Goal: Information Seeking & Learning: Learn about a topic

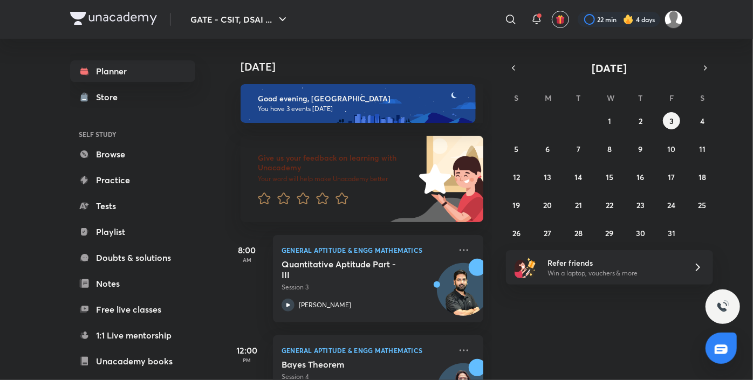
scroll to position [90, 0]
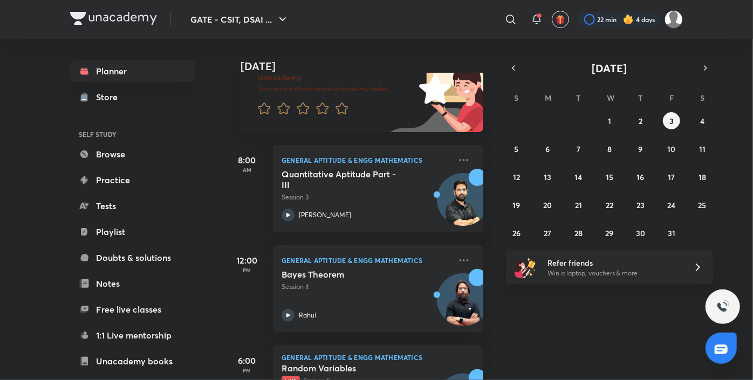
scroll to position [159, 0]
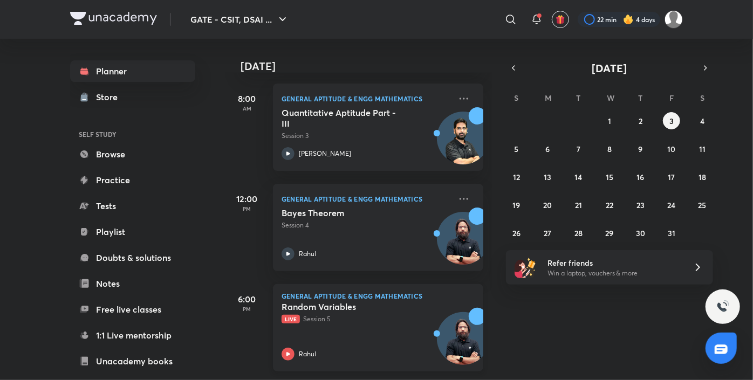
click at [361, 323] on div "Random Variables Live Session 5 Rahul" at bounding box center [366, 331] width 169 height 59
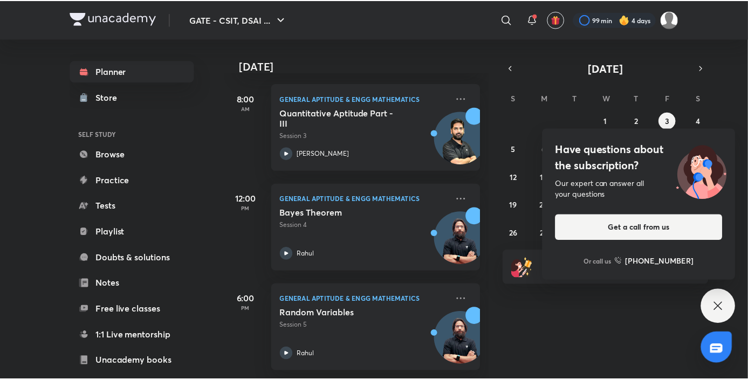
scroll to position [105, 0]
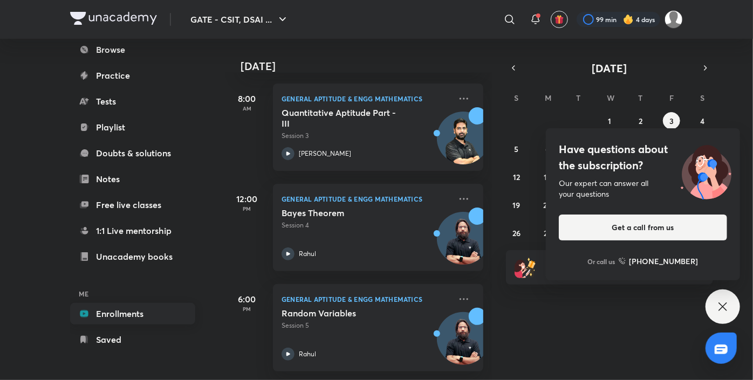
click at [136, 314] on link "Enrollments" at bounding box center [132, 314] width 125 height 22
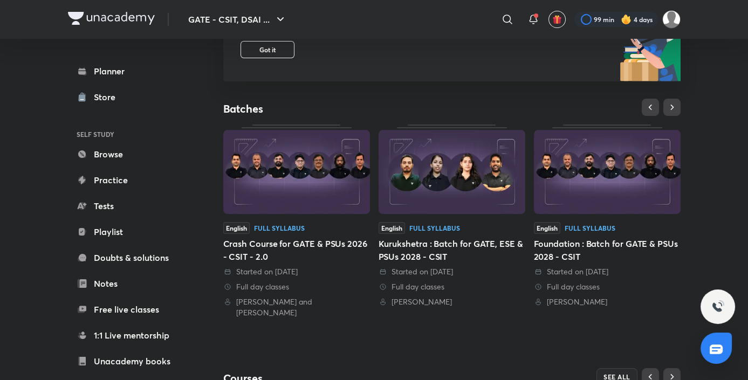
scroll to position [162, 0]
click at [281, 191] on img at bounding box center [296, 171] width 147 height 84
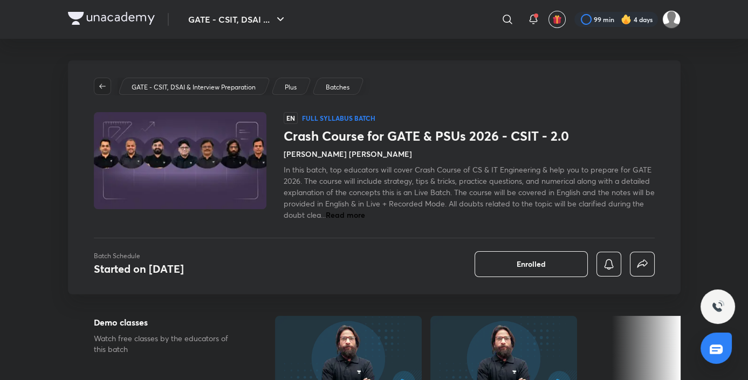
click at [105, 91] on button "button" at bounding box center [102, 86] width 17 height 17
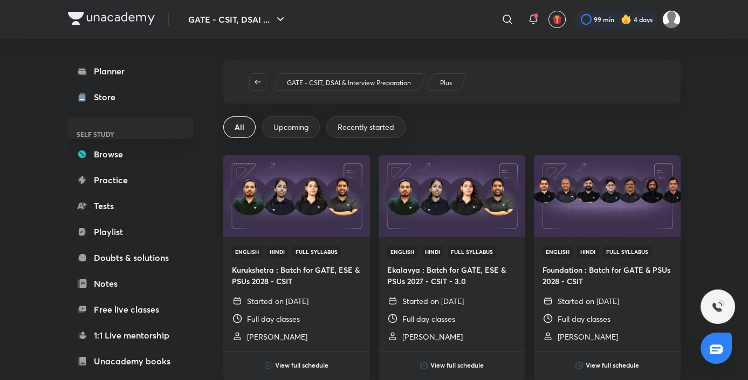
click at [463, 217] on img at bounding box center [451, 196] width 149 height 84
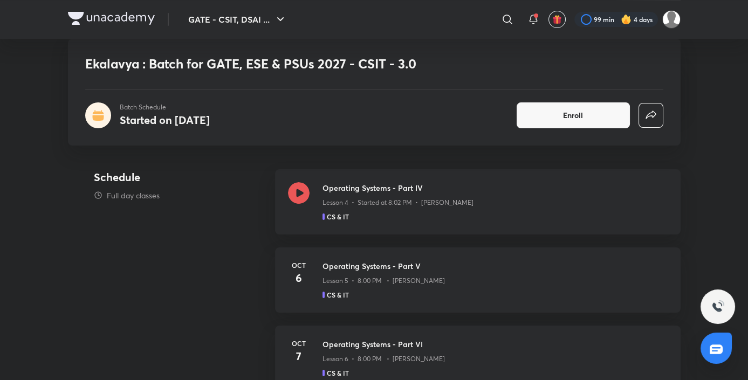
scroll to position [470, 0]
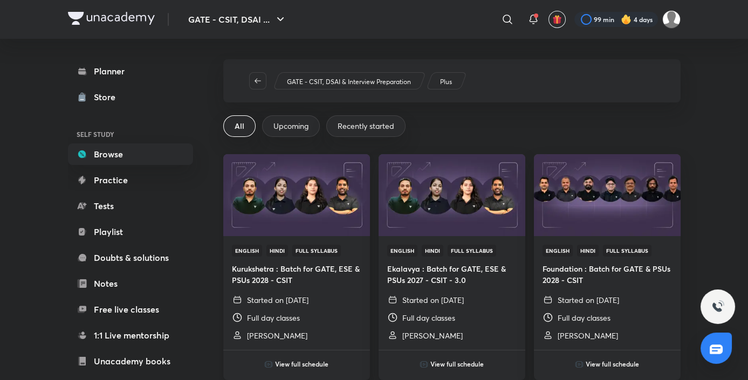
scroll to position [1, 0]
click at [256, 77] on icon "button" at bounding box center [258, 81] width 9 height 9
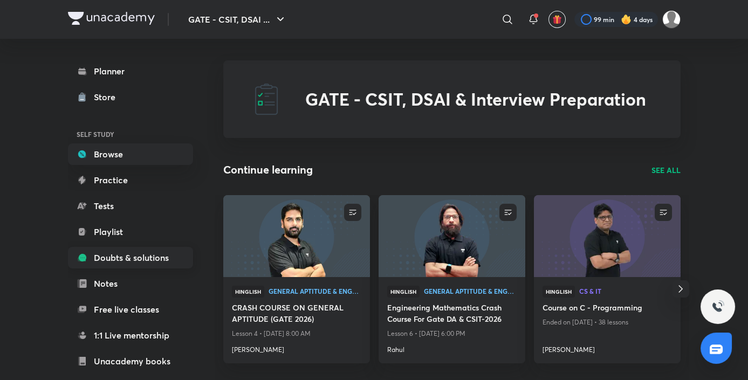
scroll to position [105, 0]
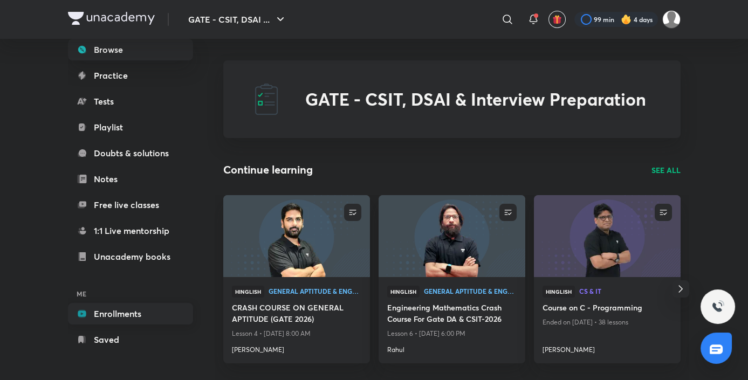
click at [125, 310] on link "Enrollments" at bounding box center [130, 314] width 125 height 22
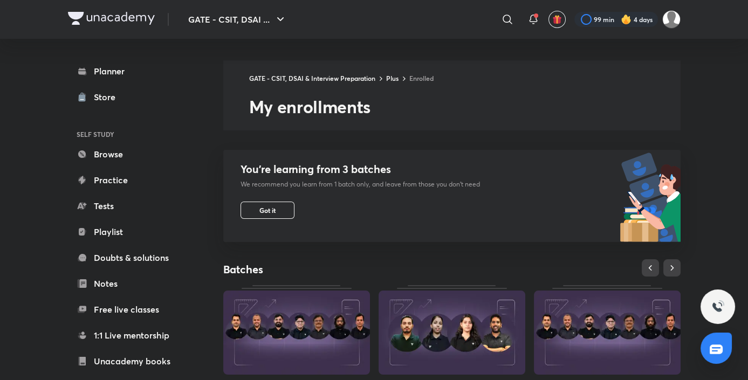
scroll to position [36, 0]
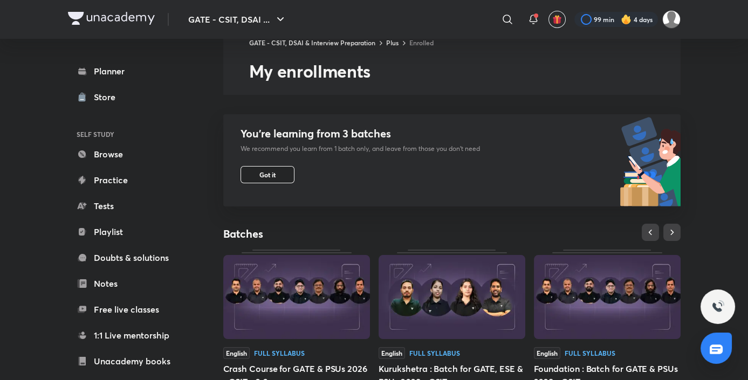
click at [253, 172] on button "Got it" at bounding box center [268, 174] width 54 height 17
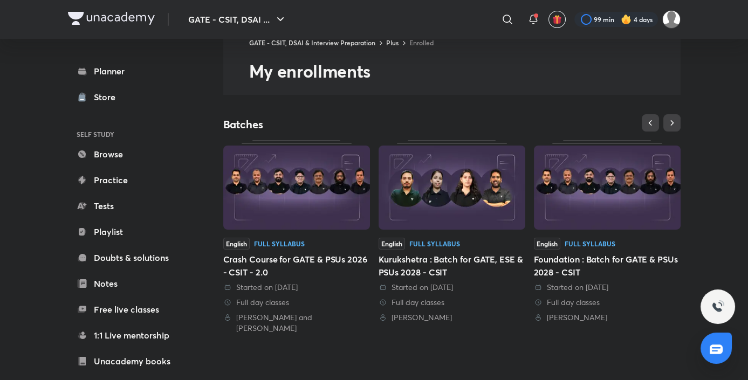
click at [634, 195] on img at bounding box center [607, 188] width 147 height 84
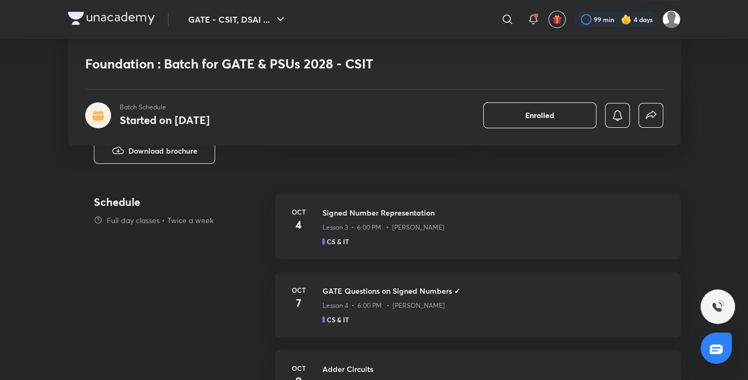
scroll to position [439, 0]
click at [364, 242] on div "CS & IT" at bounding box center [495, 240] width 345 height 10
click at [343, 209] on h3 "Signed Number Representation" at bounding box center [495, 211] width 345 height 11
click at [297, 237] on div "Oct 4" at bounding box center [299, 225] width 22 height 39
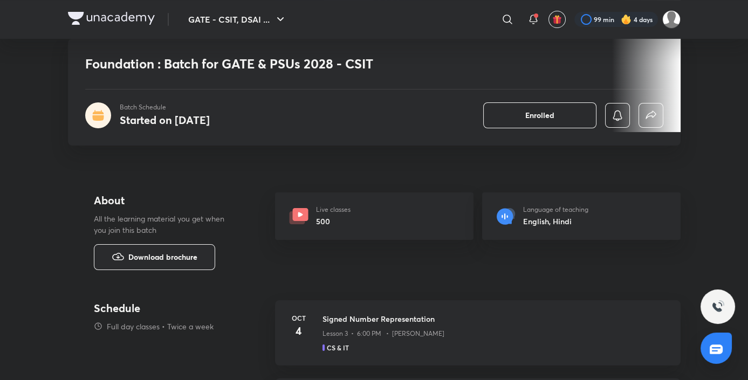
scroll to position [368, 0]
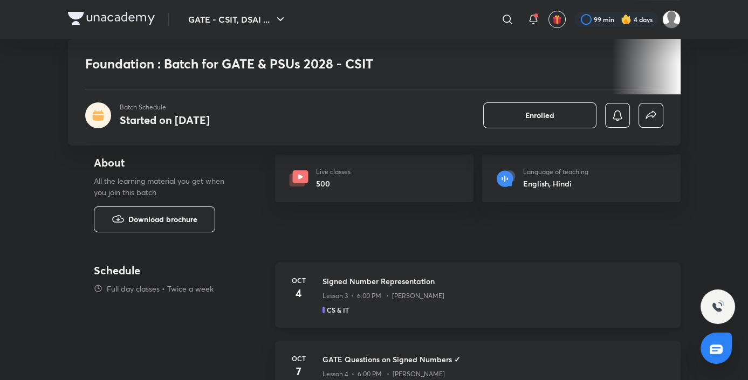
click at [346, 278] on h3 "Signed Number Representation" at bounding box center [495, 281] width 345 height 11
click at [312, 297] on div "Oct 4 Signed Number Representation Lesson 3 • 6:00 PM • Bharat Acharya CS & IT" at bounding box center [478, 295] width 406 height 65
click at [337, 306] on h5 "CS & IT" at bounding box center [338, 310] width 22 height 10
click at [353, 280] on h3 "Signed Number Representation" at bounding box center [495, 281] width 345 height 11
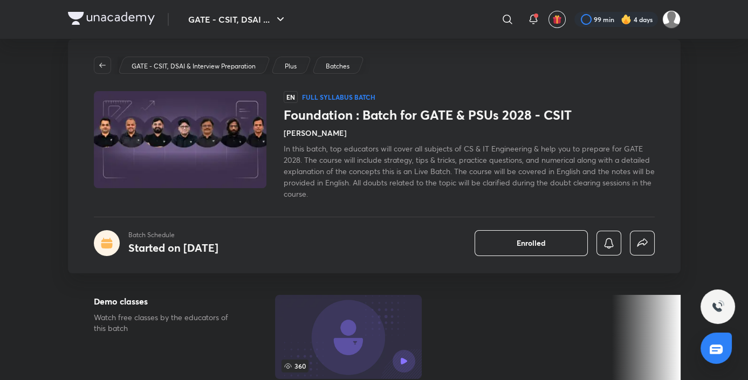
scroll to position [0, 0]
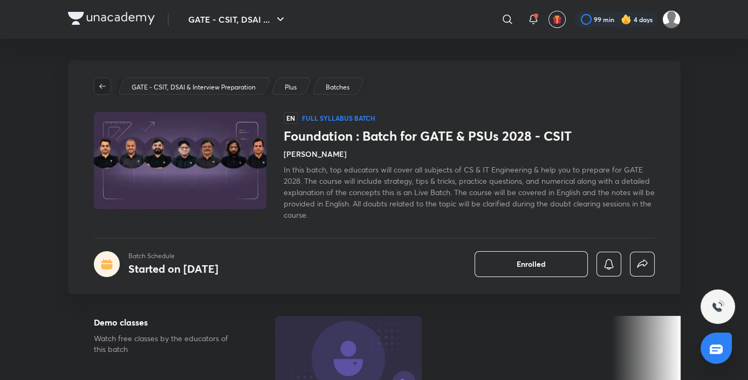
click at [95, 83] on span "button" at bounding box center [102, 86] width 16 height 9
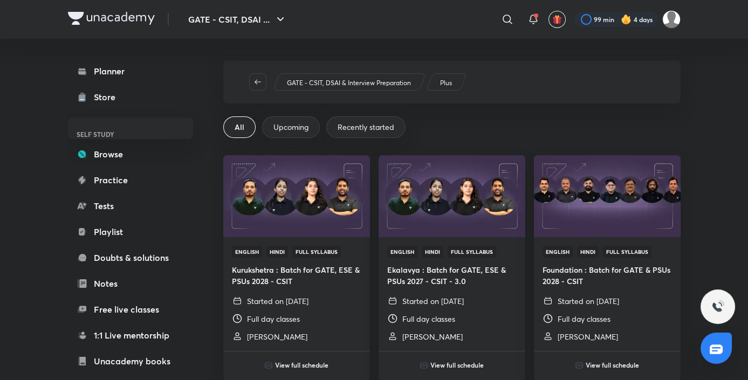
scroll to position [105, 0]
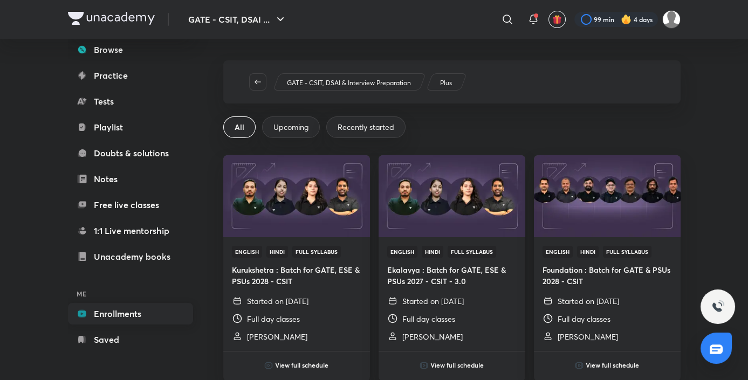
click at [128, 312] on link "Enrollments" at bounding box center [130, 314] width 125 height 22
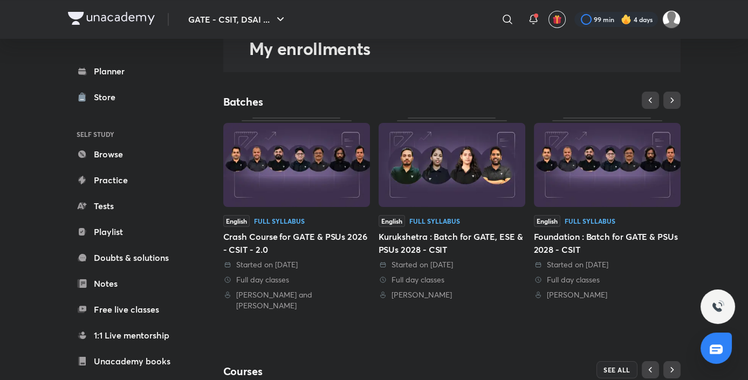
scroll to position [59, 0]
click at [303, 150] on img at bounding box center [296, 164] width 147 height 84
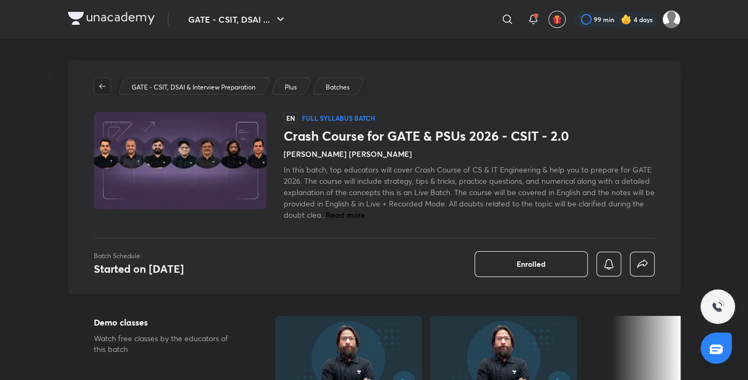
click at [104, 86] on icon "button" at bounding box center [102, 86] width 9 height 9
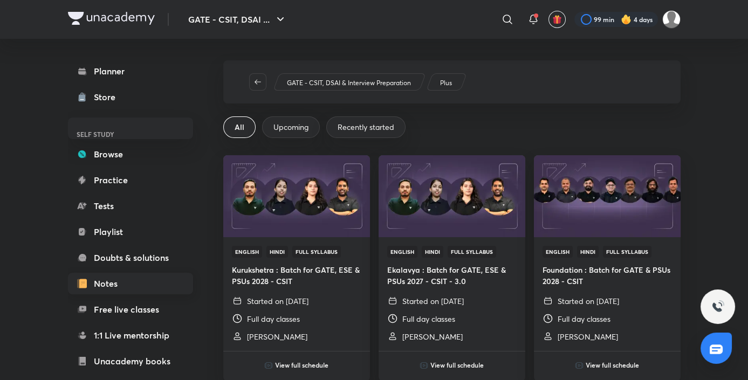
scroll to position [105, 0]
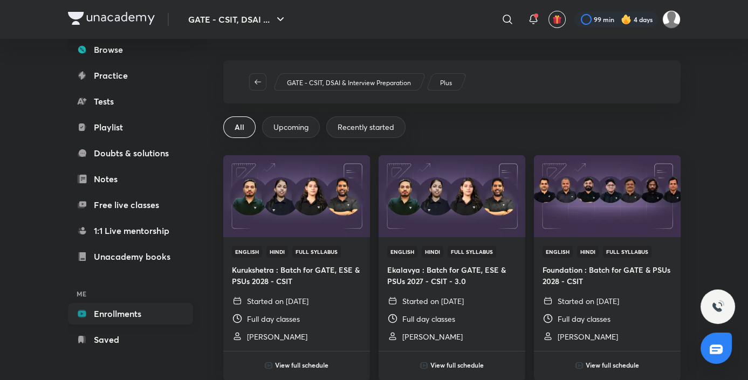
click at [134, 318] on link "Enrollments" at bounding box center [130, 314] width 125 height 22
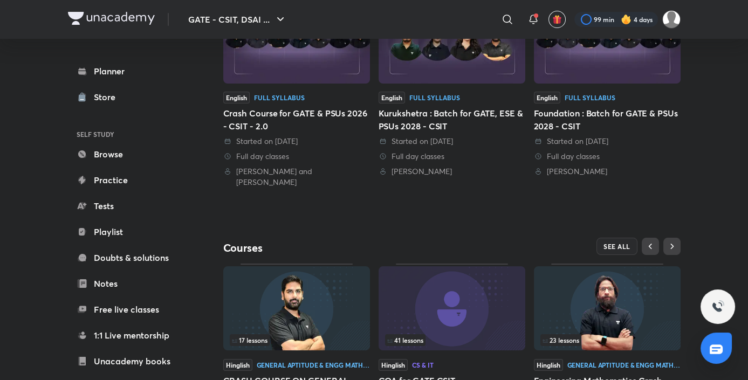
scroll to position [240, 0]
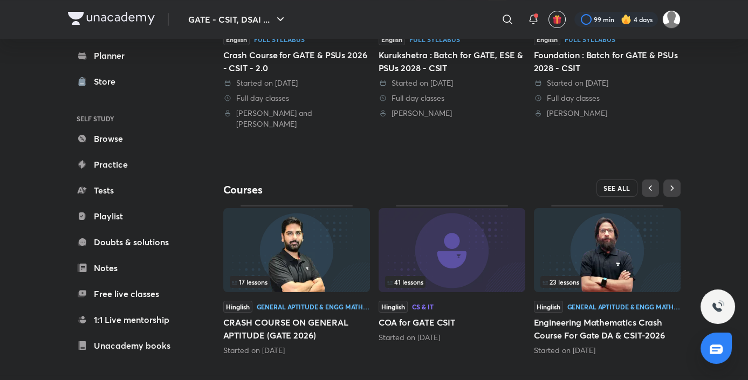
click at [616, 184] on span "SEE ALL" at bounding box center [617, 188] width 27 height 8
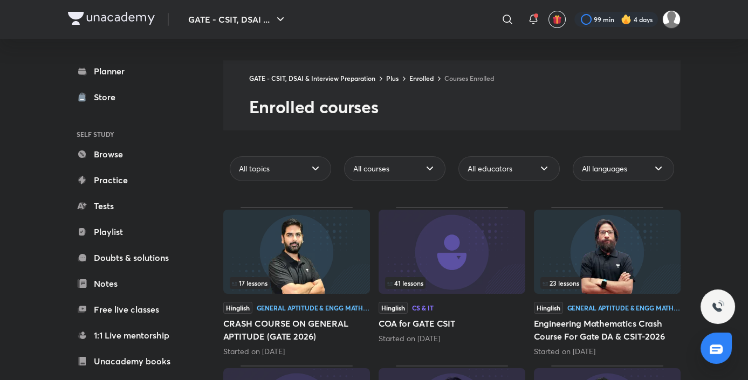
click at [99, 20] on img at bounding box center [111, 18] width 87 height 13
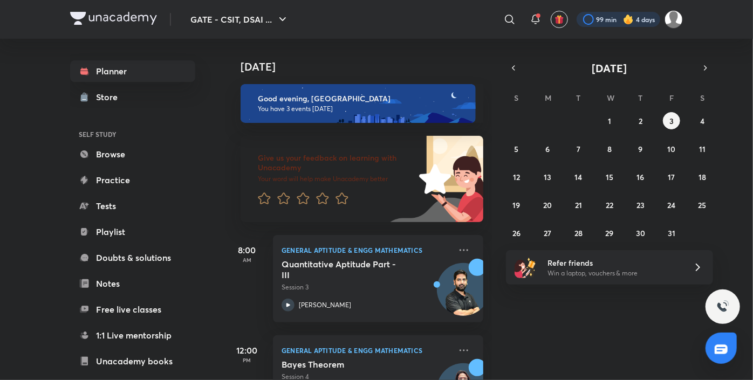
click at [601, 20] on div at bounding box center [619, 19] width 84 height 15
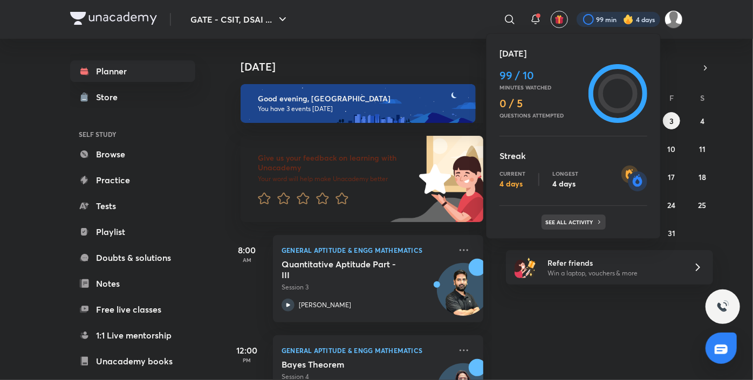
click at [578, 220] on p "See all activity" at bounding box center [571, 222] width 50 height 6
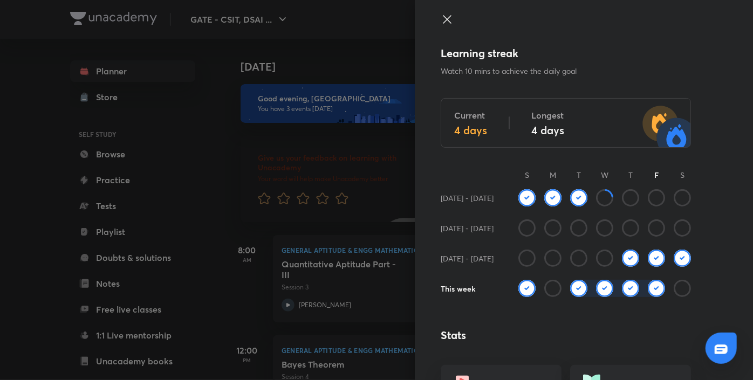
click at [441, 15] on icon at bounding box center [447, 19] width 13 height 13
